Goal: Find specific page/section: Find specific page/section

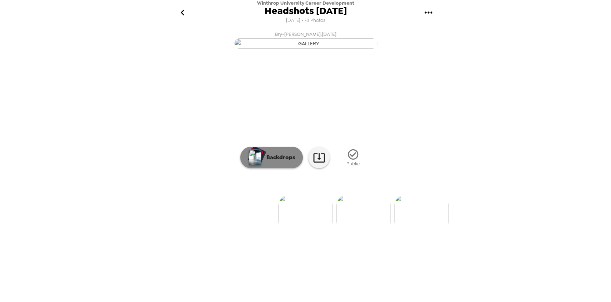
scroll to position [14, 0]
click at [282, 161] on p "Backdrops" at bounding box center [279, 157] width 33 height 9
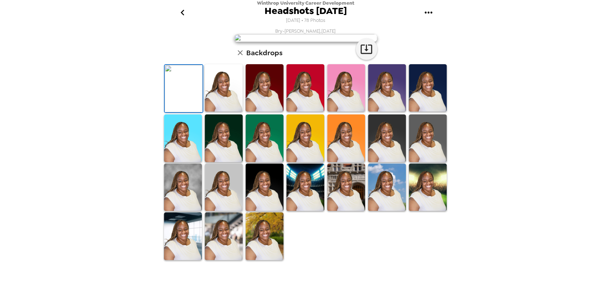
click at [230, 112] on img at bounding box center [224, 88] width 38 height 48
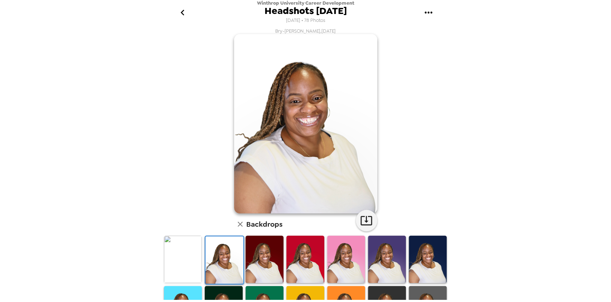
click at [409, 259] on img at bounding box center [428, 259] width 38 height 48
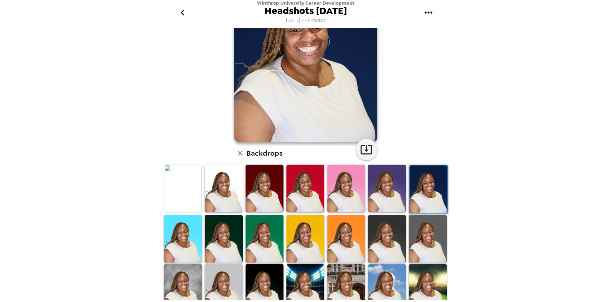
scroll to position [71, 0]
click at [348, 184] on img at bounding box center [346, 188] width 38 height 48
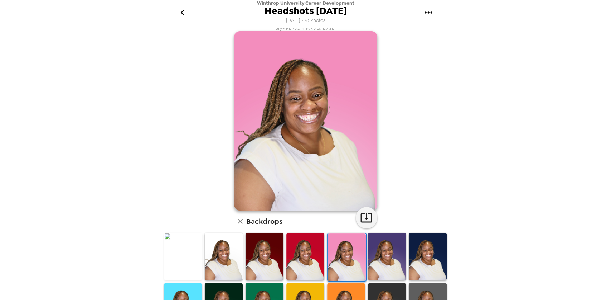
scroll to position [127, 0]
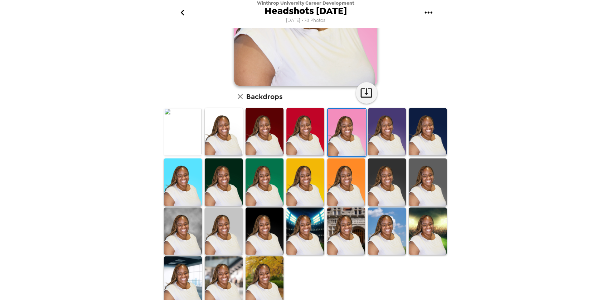
click at [249, 279] on img at bounding box center [265, 280] width 38 height 48
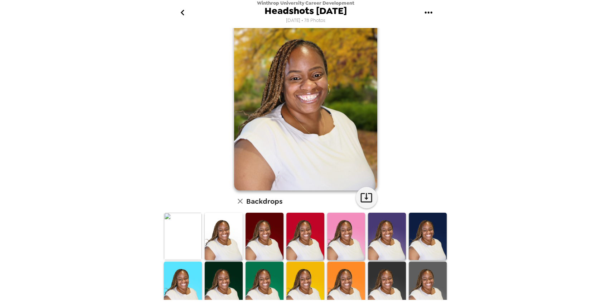
scroll to position [0, 0]
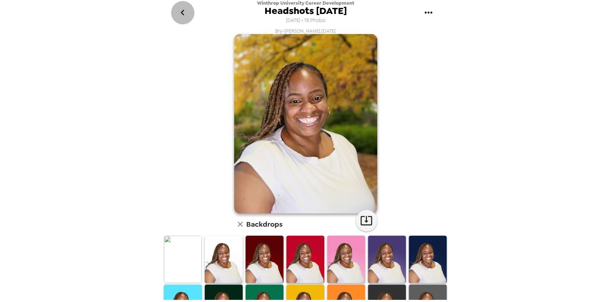
click at [190, 19] on button "go back" at bounding box center [182, 12] width 23 height 23
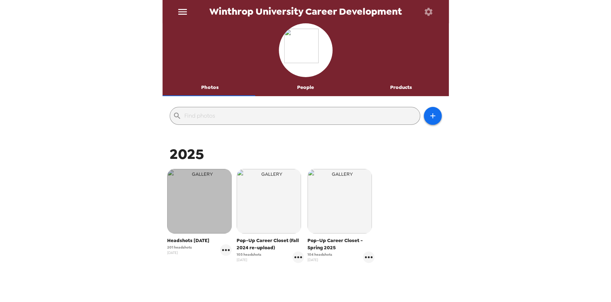
click at [220, 193] on img "button" at bounding box center [199, 201] width 64 height 64
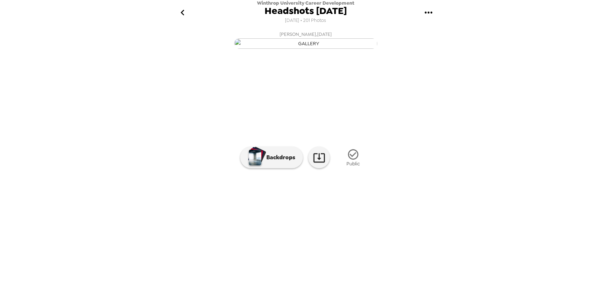
scroll to position [23, 0]
click at [380, 232] on img at bounding box center [364, 212] width 54 height 37
click at [267, 232] on img at bounding box center [277, 212] width 54 height 37
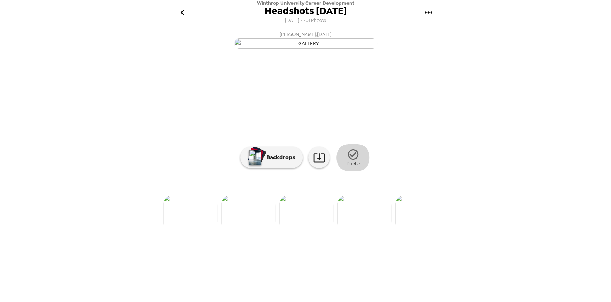
click at [347, 160] on icon "button" at bounding box center [353, 154] width 13 height 13
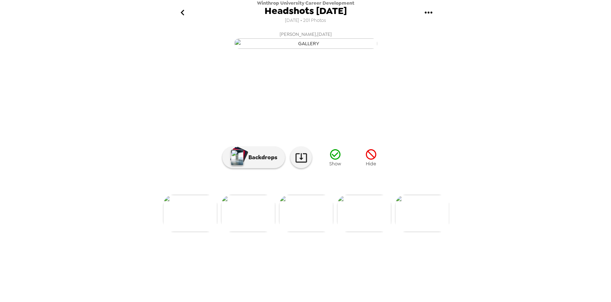
click at [366, 159] on icon "button" at bounding box center [371, 154] width 10 height 10
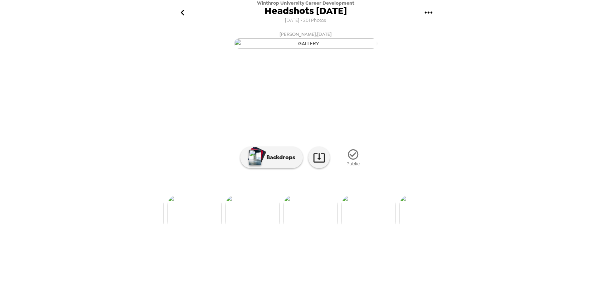
scroll to position [0, 693]
click at [421, 232] on img at bounding box center [425, 212] width 54 height 37
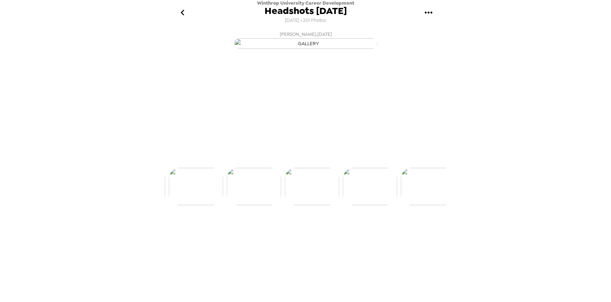
scroll to position [0, 812]
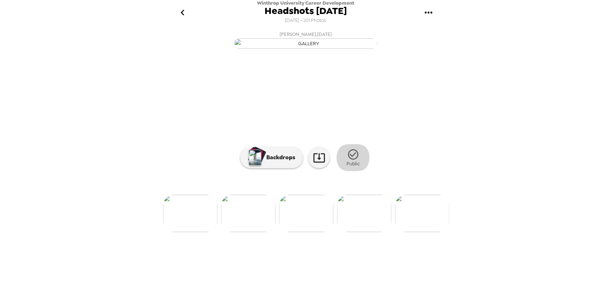
click at [351, 160] on icon "button" at bounding box center [353, 154] width 13 height 13
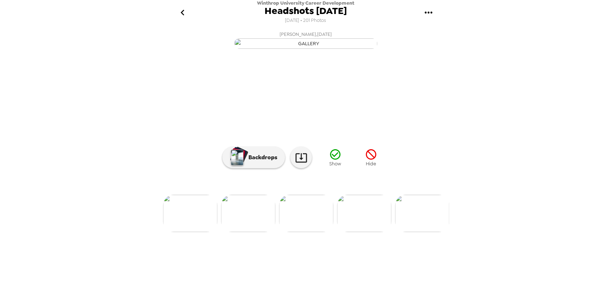
click at [368, 159] on icon "button" at bounding box center [371, 154] width 10 height 10
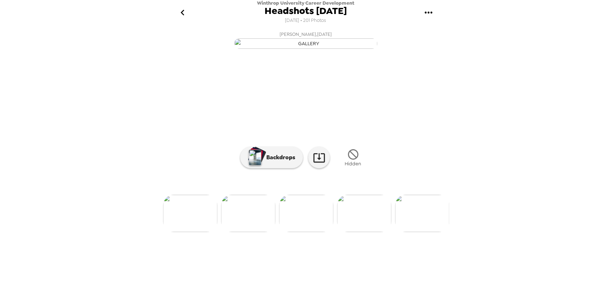
click at [204, 232] on img at bounding box center [190, 212] width 54 height 37
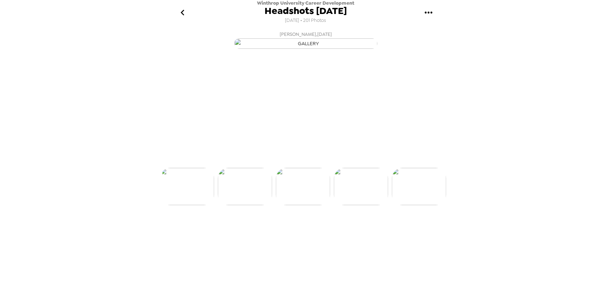
scroll to position [0, 696]
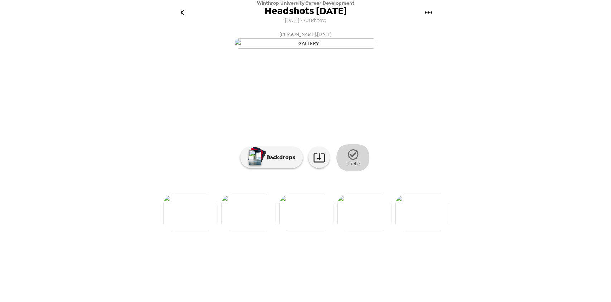
click at [347, 160] on icon "button" at bounding box center [353, 154] width 13 height 13
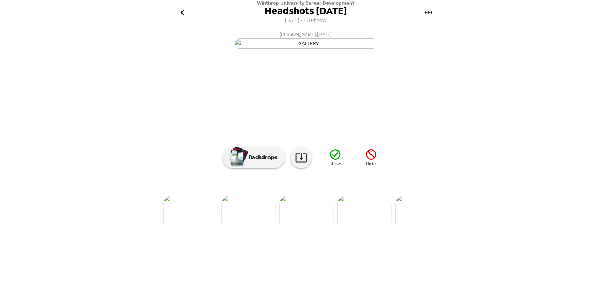
click at [372, 160] on icon "button" at bounding box center [371, 154] width 13 height 13
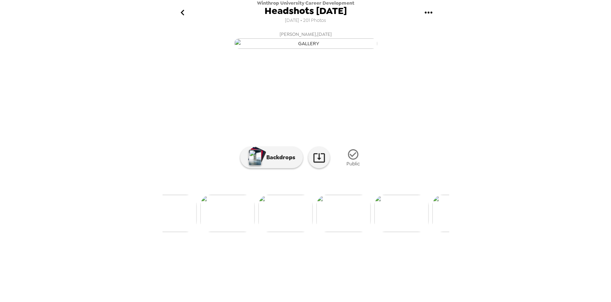
scroll to position [0, 1035]
click at [375, 232] on img at bounding box center [373, 212] width 54 height 37
click at [354, 160] on icon "button" at bounding box center [353, 154] width 13 height 13
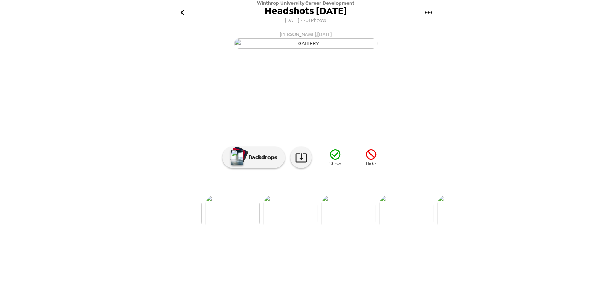
click at [372, 159] on icon "button" at bounding box center [371, 154] width 10 height 10
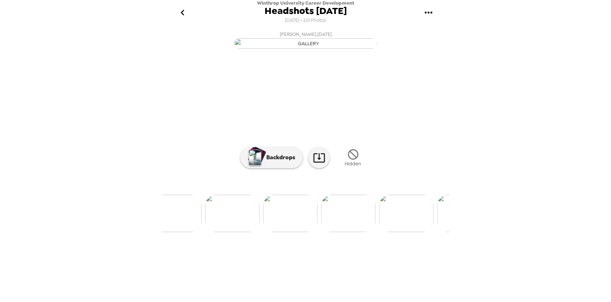
click at [198, 232] on img at bounding box center [174, 212] width 54 height 37
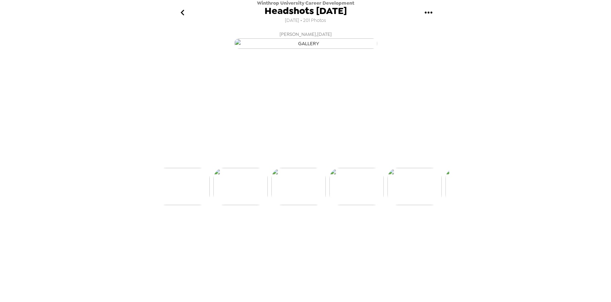
scroll to position [0, 2030]
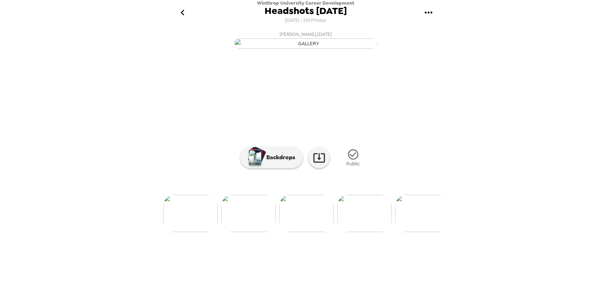
click at [355, 160] on icon "button" at bounding box center [353, 154] width 13 height 13
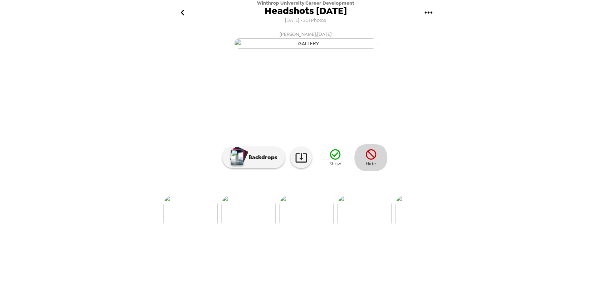
click at [371, 160] on icon "button" at bounding box center [371, 154] width 13 height 13
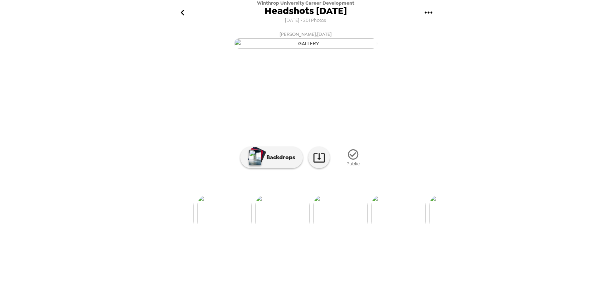
scroll to position [0, 3344]
click at [305, 232] on img at bounding box center [326, 212] width 54 height 37
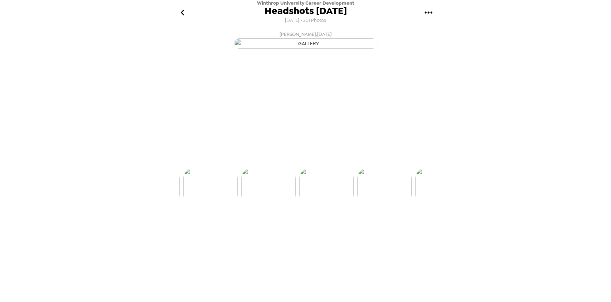
scroll to position [0, 3363]
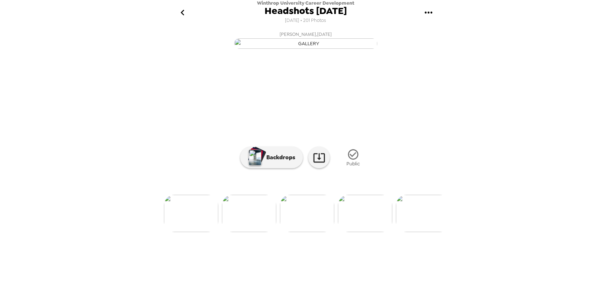
click at [349, 232] on img at bounding box center [365, 212] width 54 height 37
click at [385, 232] on img at bounding box center [375, 212] width 54 height 37
click at [362, 232] on img at bounding box center [365, 212] width 54 height 37
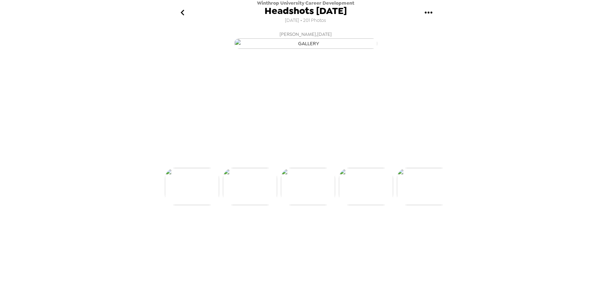
scroll to position [0, 4407]
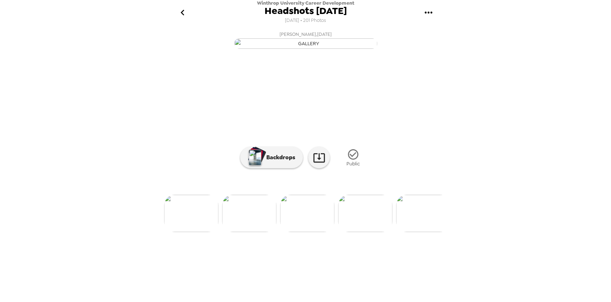
click at [362, 232] on div at bounding box center [306, 201] width 286 height 61
click at [318, 232] on img at bounding box center [307, 212] width 54 height 37
click at [402, 232] on img at bounding box center [423, 212] width 54 height 37
click at [409, 232] on img at bounding box center [423, 212] width 54 height 37
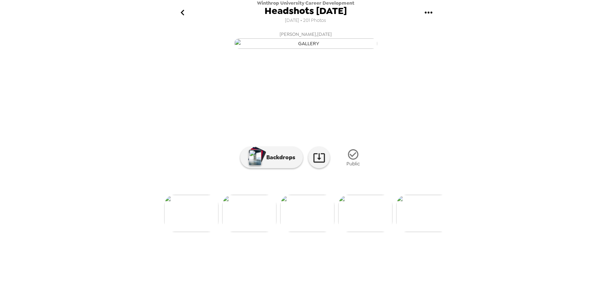
click at [421, 232] on img at bounding box center [423, 212] width 54 height 37
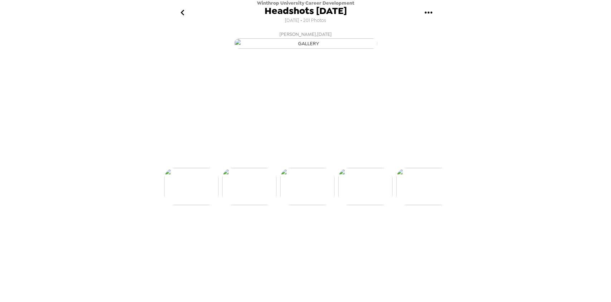
scroll to position [0, 0]
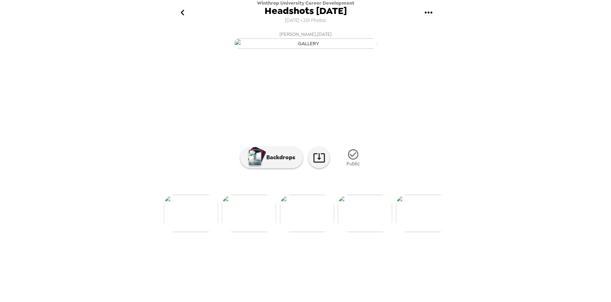
click at [421, 232] on div at bounding box center [306, 201] width 286 height 61
click at [418, 232] on img at bounding box center [423, 212] width 54 height 37
click at [425, 232] on img at bounding box center [423, 212] width 54 height 37
click at [432, 232] on img at bounding box center [423, 212] width 54 height 37
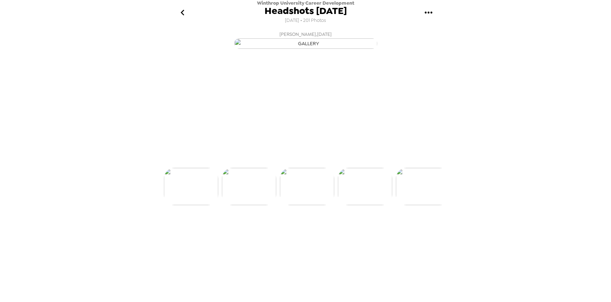
scroll to position [0, 0]
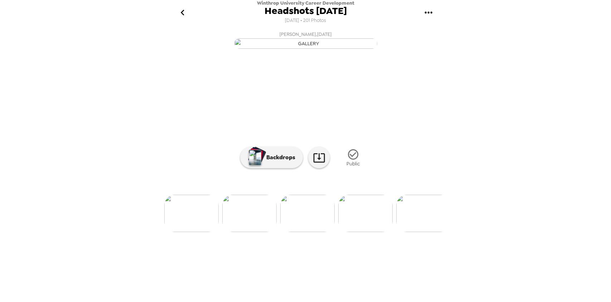
click at [432, 232] on div at bounding box center [306, 201] width 286 height 61
click at [431, 232] on img at bounding box center [423, 212] width 54 height 37
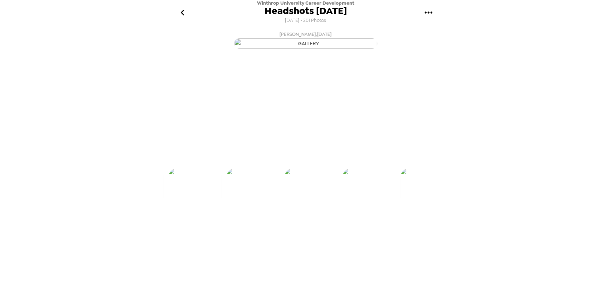
scroll to position [0, 5335]
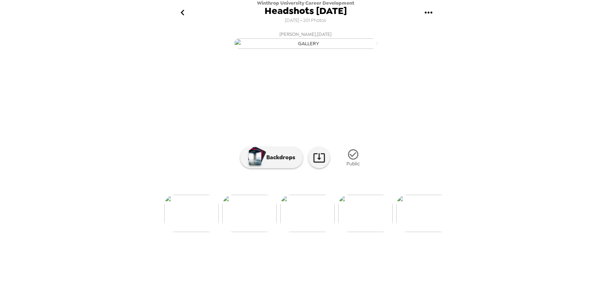
click at [419, 300] on div "Winthrop University Career Development Headshots [DATE] [DATE] • 201 Photos [PE…" at bounding box center [306, 151] width 286 height 302
click at [422, 232] on img at bounding box center [423, 212] width 54 height 37
click at [420, 232] on img at bounding box center [423, 212] width 54 height 37
click at [407, 232] on img at bounding box center [423, 212] width 54 height 37
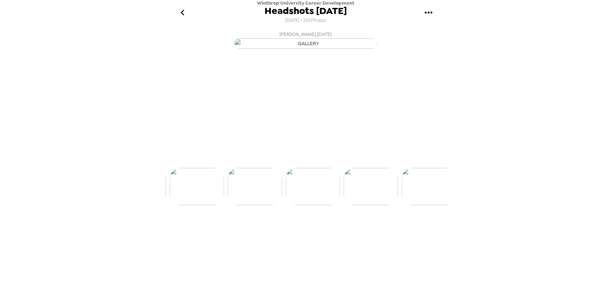
scroll to position [0, 5683]
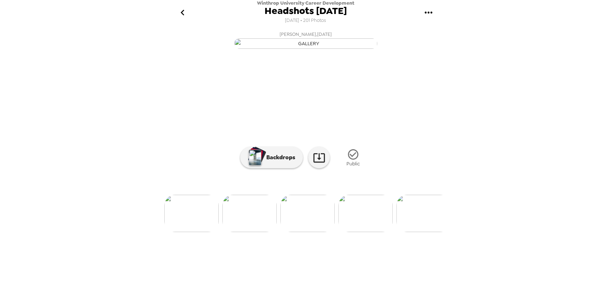
drag, startPoint x: 449, startPoint y: 194, endPoint x: 447, endPoint y: 254, distance: 59.1
click at [448, 254] on div "Winthrop University Career Development Headshots [DATE] [DATE] • 201 Photos [PE…" at bounding box center [305, 151] width 611 height 302
click at [426, 232] on img at bounding box center [423, 212] width 54 height 37
click at [264, 232] on img at bounding box center [249, 212] width 54 height 37
